Goal: Task Accomplishment & Management: Use online tool/utility

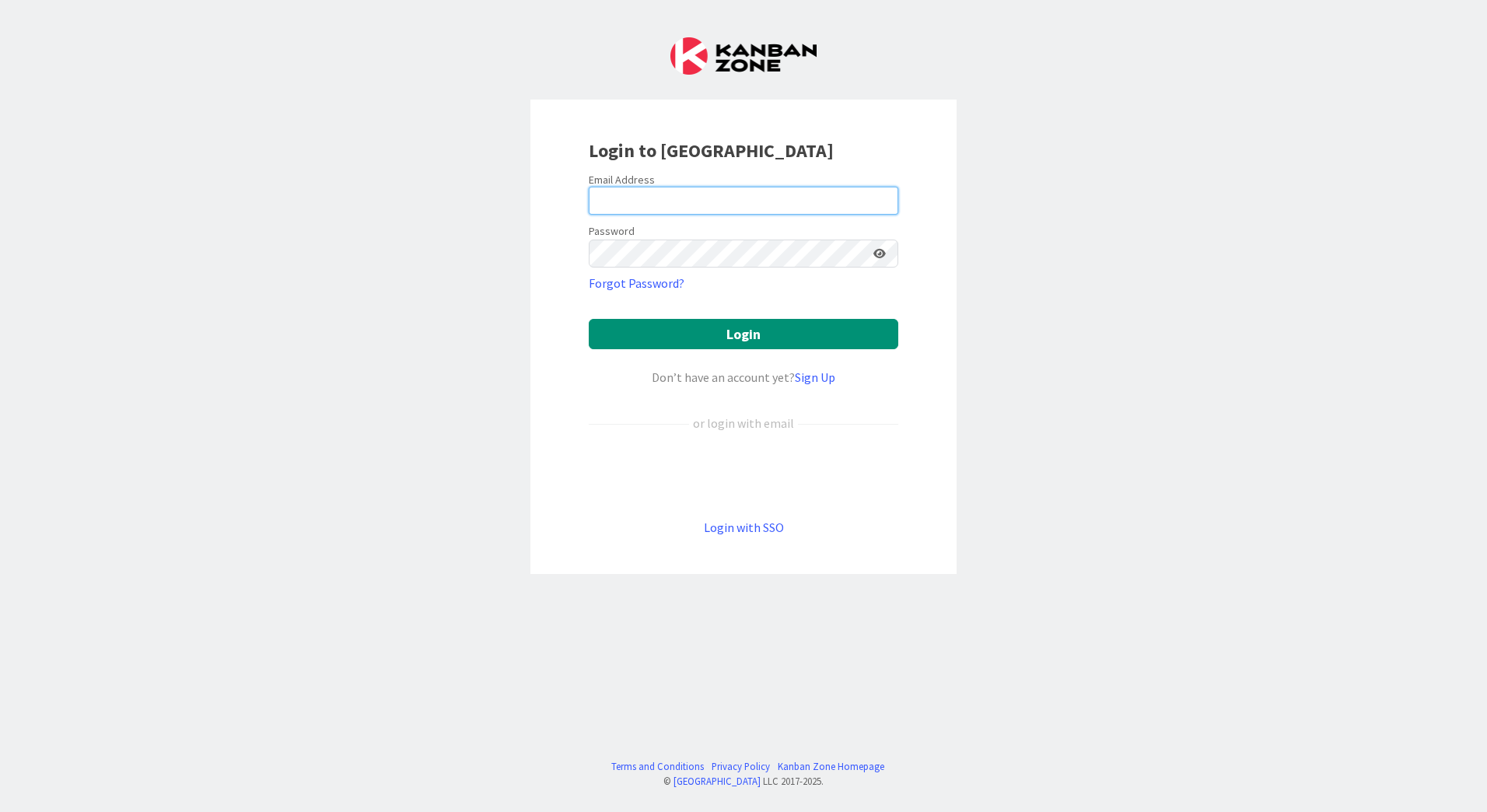
click at [657, 200] on input "email" at bounding box center [744, 200] width 310 height 28
type input "f"
type input "[EMAIL_ADDRESS][PERSON_NAME][DOMAIN_NAME]"
click at [589, 319] on button "Login" at bounding box center [744, 334] width 310 height 30
